Goal: Task Accomplishment & Management: Use online tool/utility

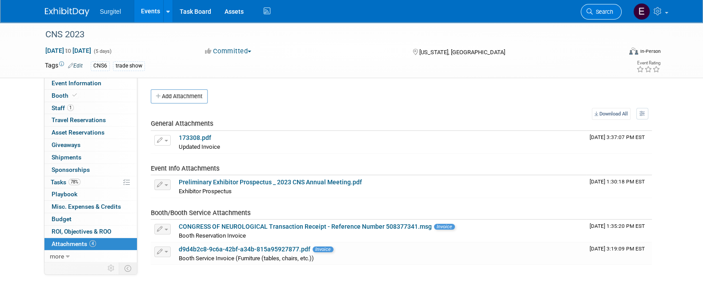
click at [611, 16] on link "Search" at bounding box center [601, 12] width 41 height 16
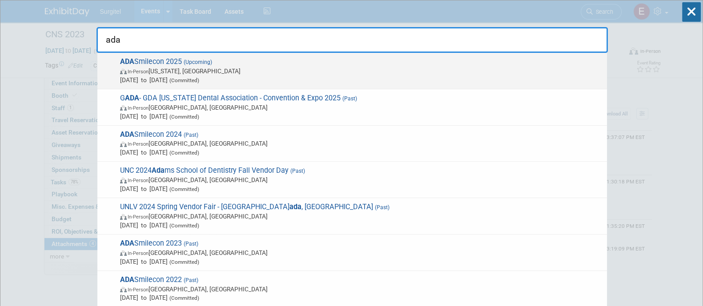
type input "ada"
click at [528, 67] on span "In-Person [US_STATE], [GEOGRAPHIC_DATA]" at bounding box center [361, 71] width 482 height 9
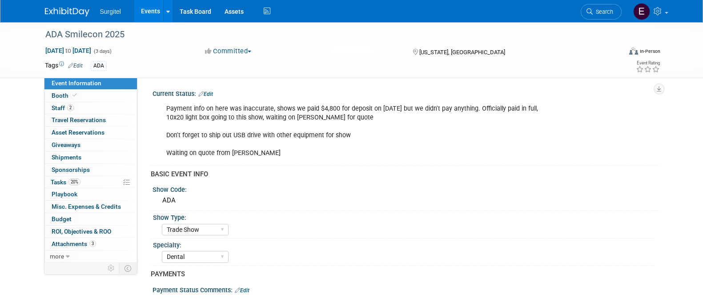
select select "Trade Show"
select select "Dental"
select select "No"
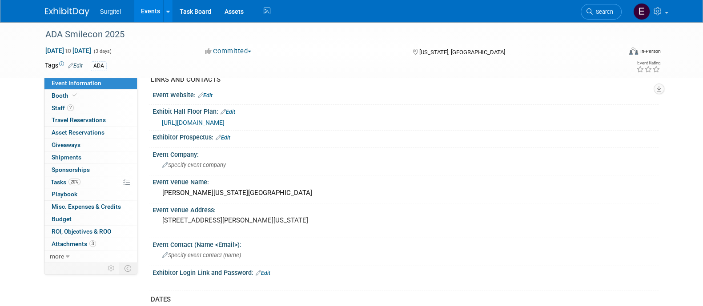
scroll to position [355, 0]
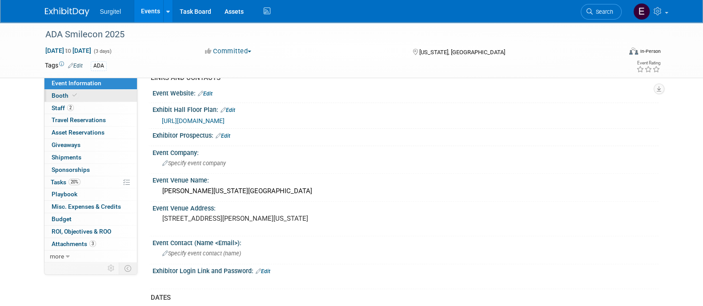
click at [89, 98] on link "Booth" at bounding box center [90, 96] width 92 height 12
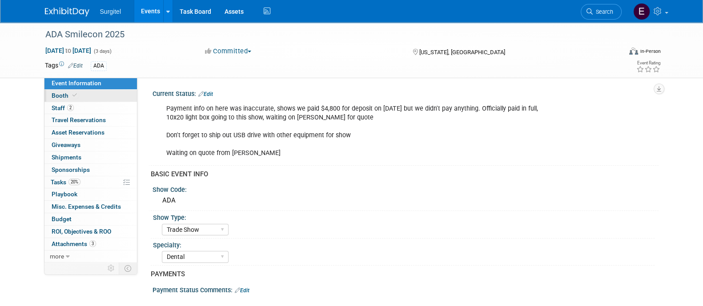
select select "10x20 Backlit"
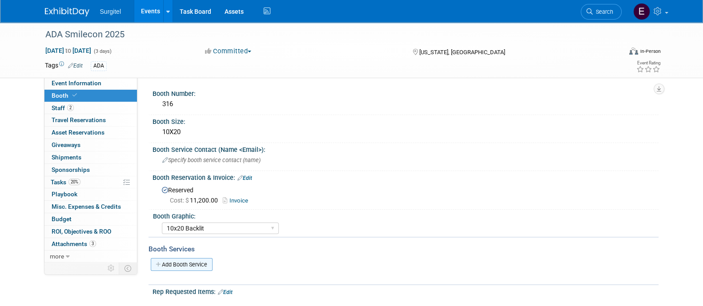
click at [196, 267] on link "Add Booth Service" at bounding box center [182, 264] width 62 height 13
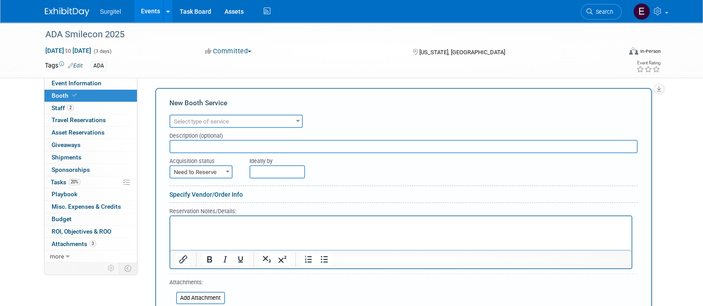
scroll to position [177, 0]
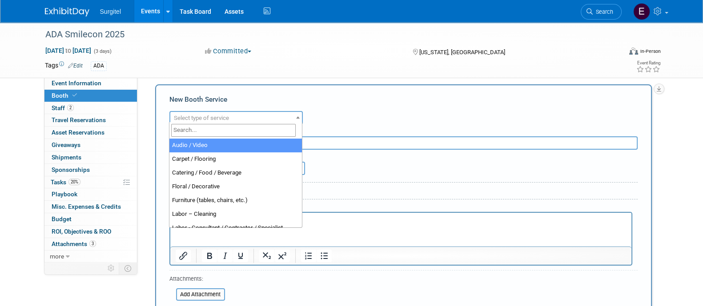
click at [242, 112] on span "Select type of service" at bounding box center [236, 118] width 132 height 12
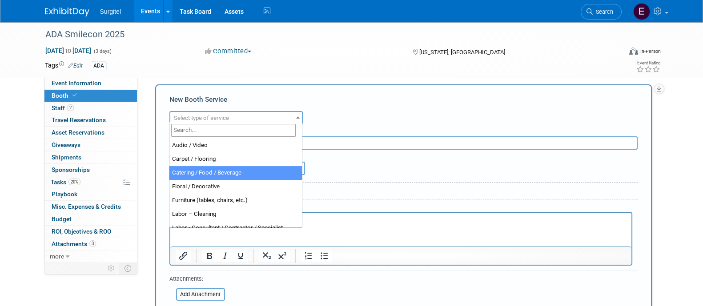
select select "22"
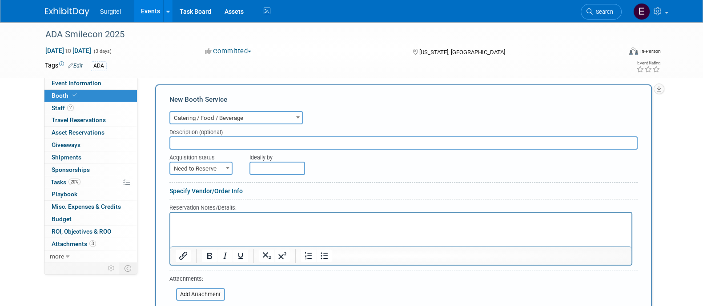
click at [210, 165] on span "Need to Reserve" at bounding box center [200, 169] width 61 height 12
select select "2"
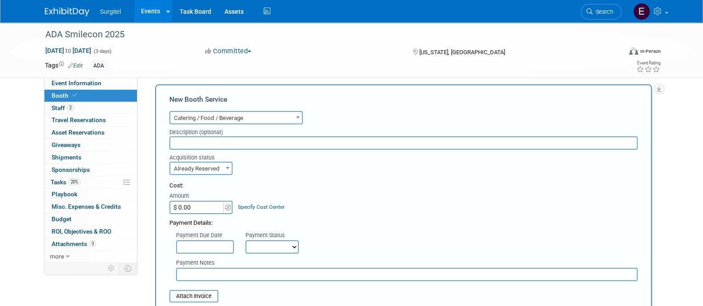
click at [204, 209] on input "$ 0.00" at bounding box center [197, 207] width 56 height 13
type input "$ 1,000.00"
click at [278, 242] on select "Not Paid Yet Partially Paid Paid in Full" at bounding box center [271, 247] width 53 height 13
select select "1"
click at [245, 241] on select "Not Paid Yet Partially Paid Paid in Full" at bounding box center [271, 247] width 53 height 13
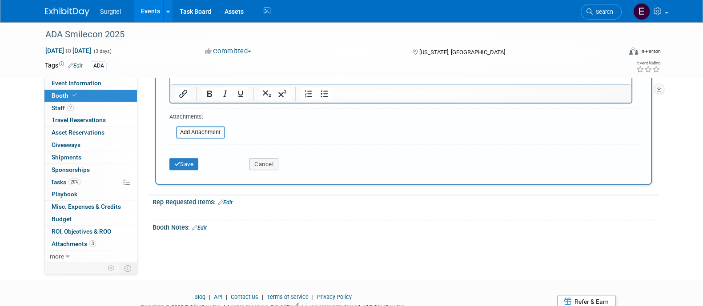
scroll to position [503, 0]
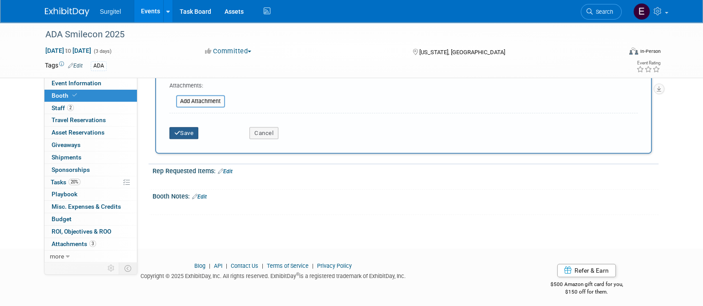
click at [189, 127] on button "Save" at bounding box center [183, 133] width 29 height 12
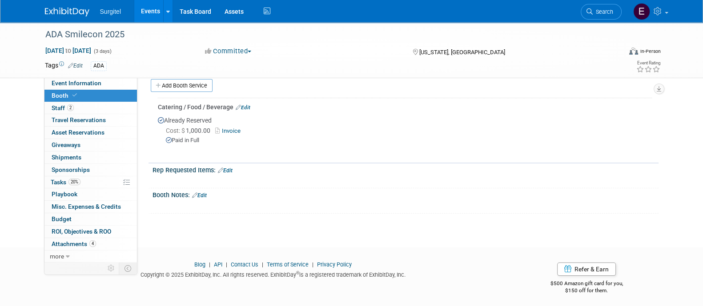
scroll to position [0, 0]
